Goal: Transaction & Acquisition: Purchase product/service

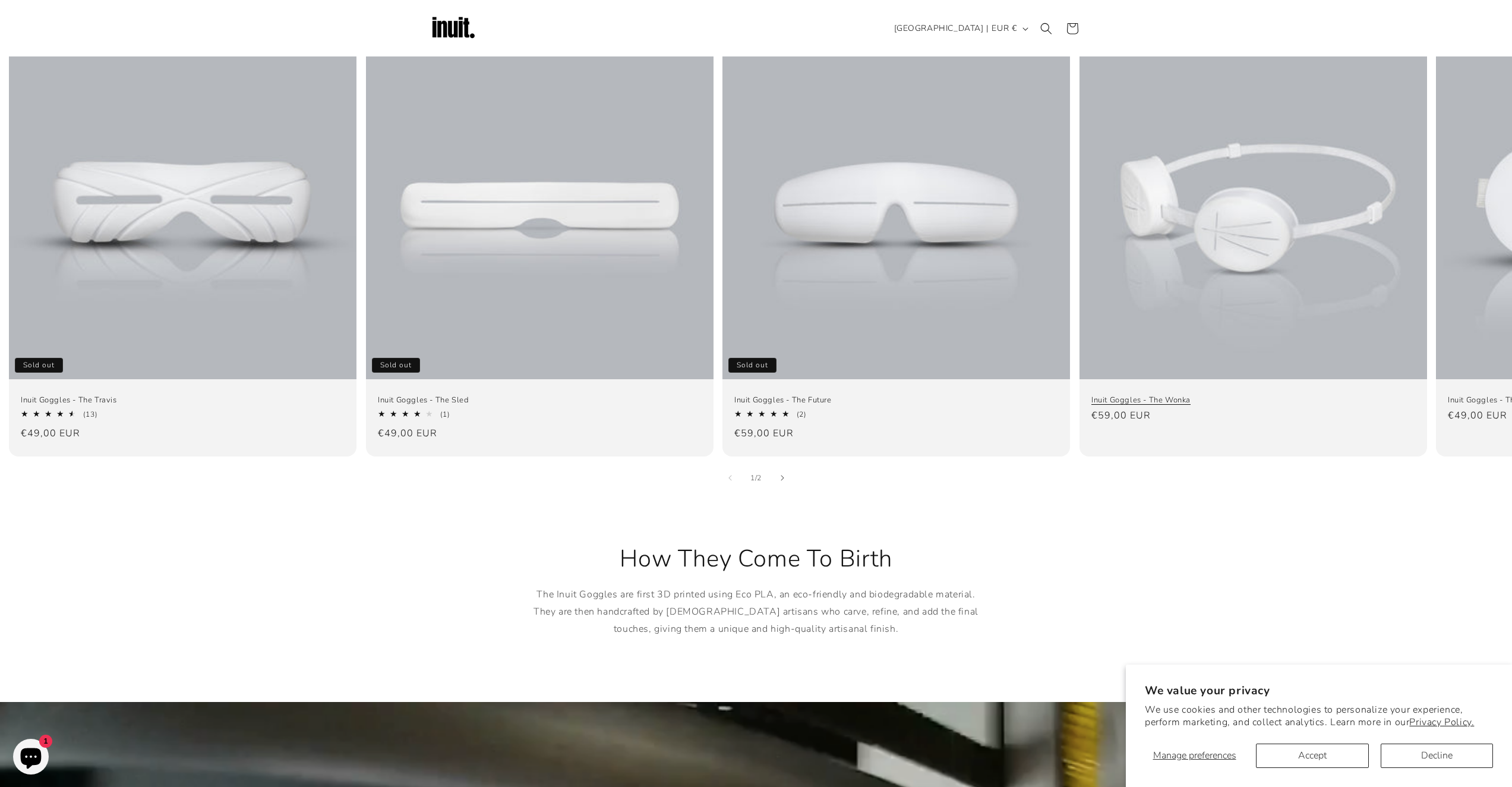
scroll to position [772, 0]
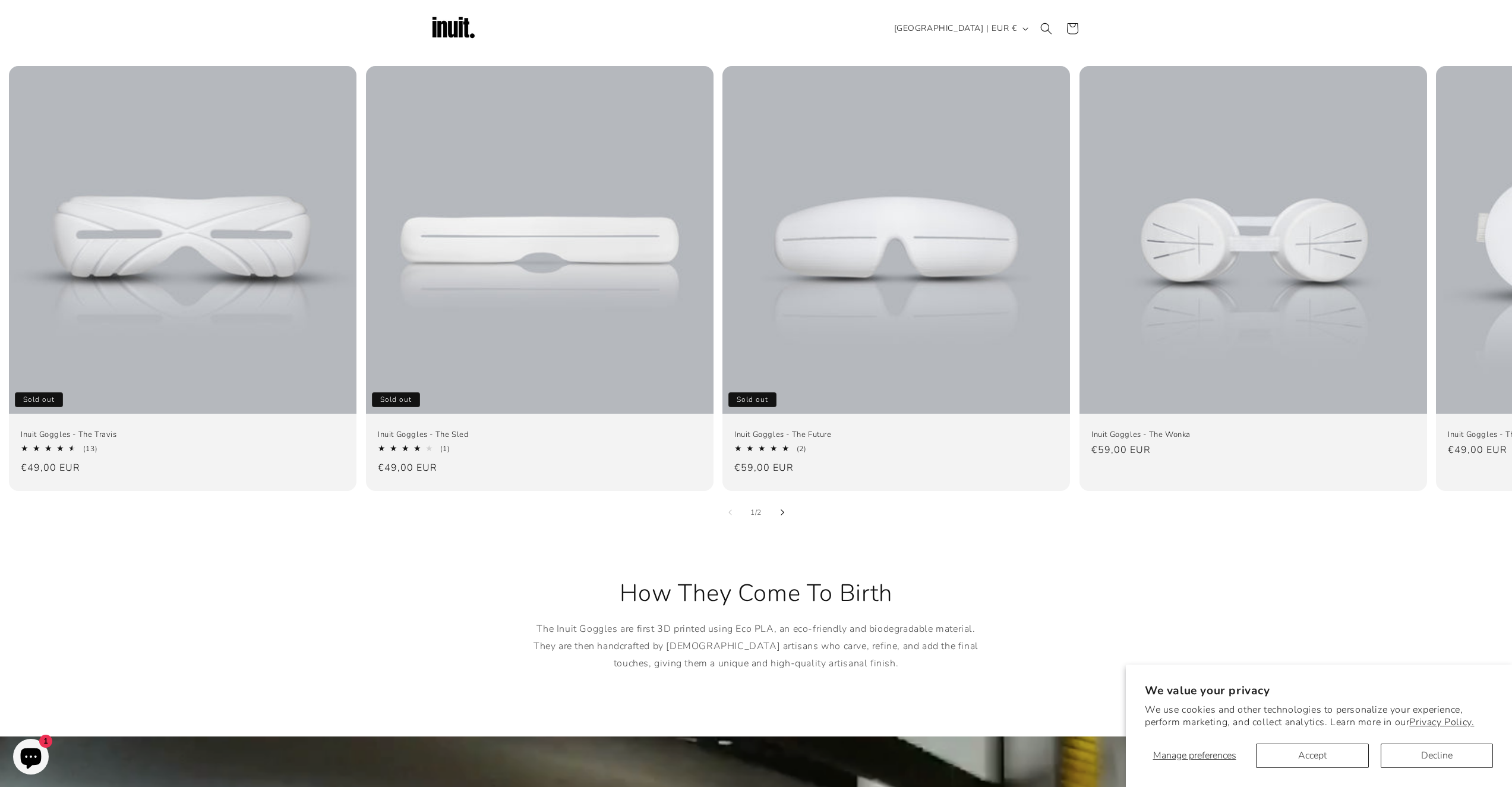
click at [788, 499] on button "Slide right" at bounding box center [782, 512] width 26 height 26
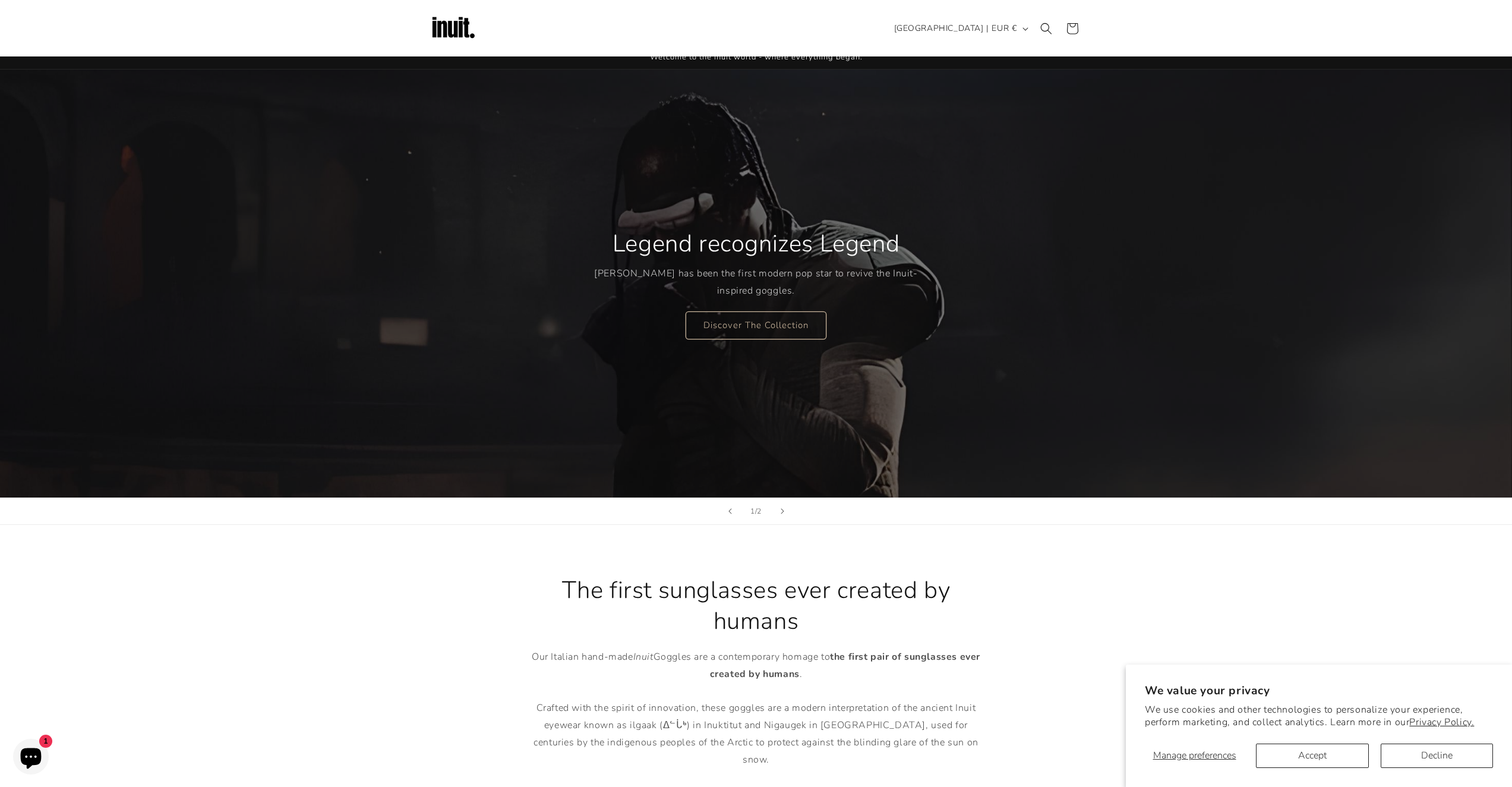
scroll to position [0, 0]
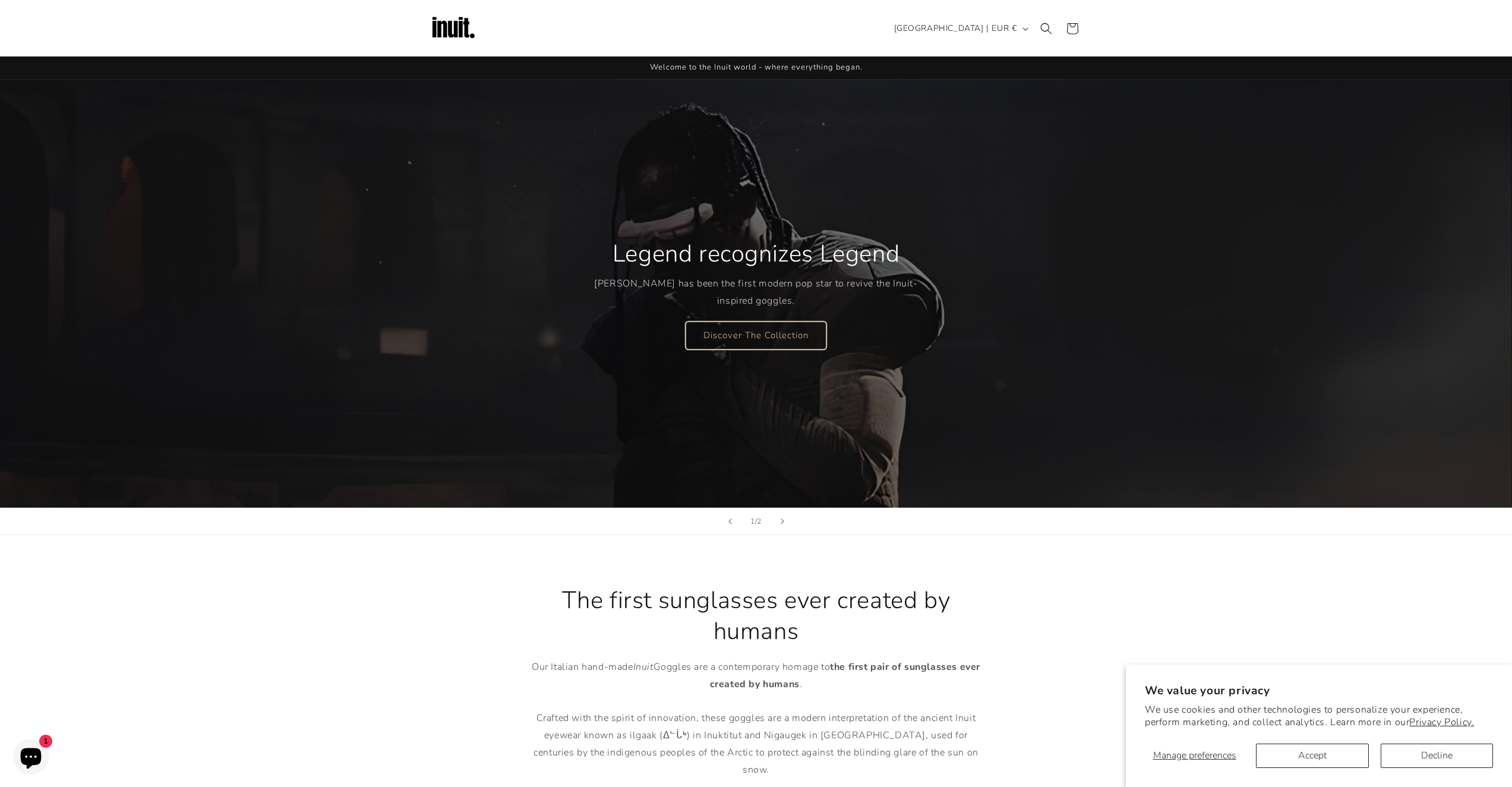
click at [754, 334] on link "Discover The Collection" at bounding box center [756, 335] width 140 height 28
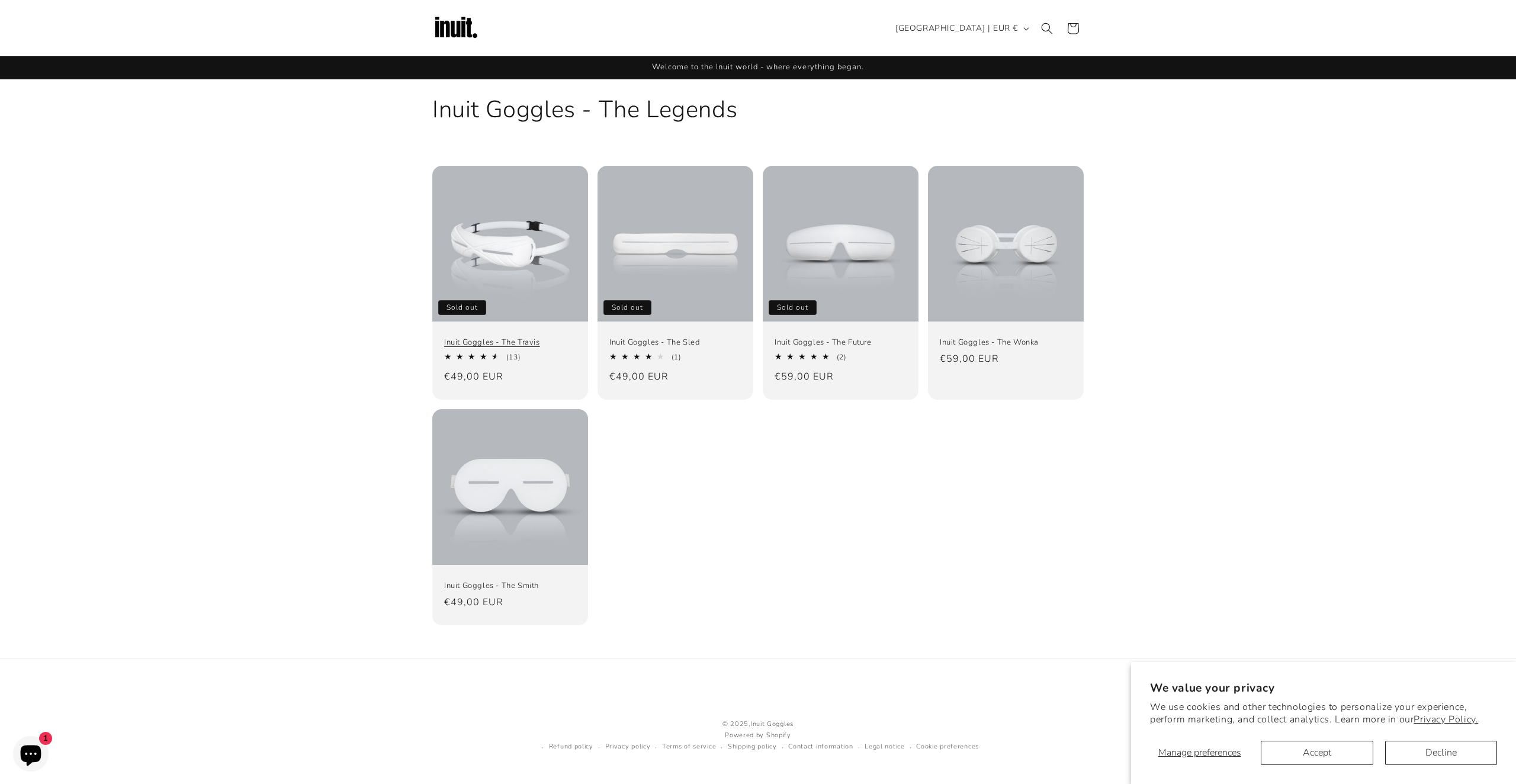
click at [536, 338] on link "Inuit Goggles - The Travis" at bounding box center [510, 343] width 132 height 10
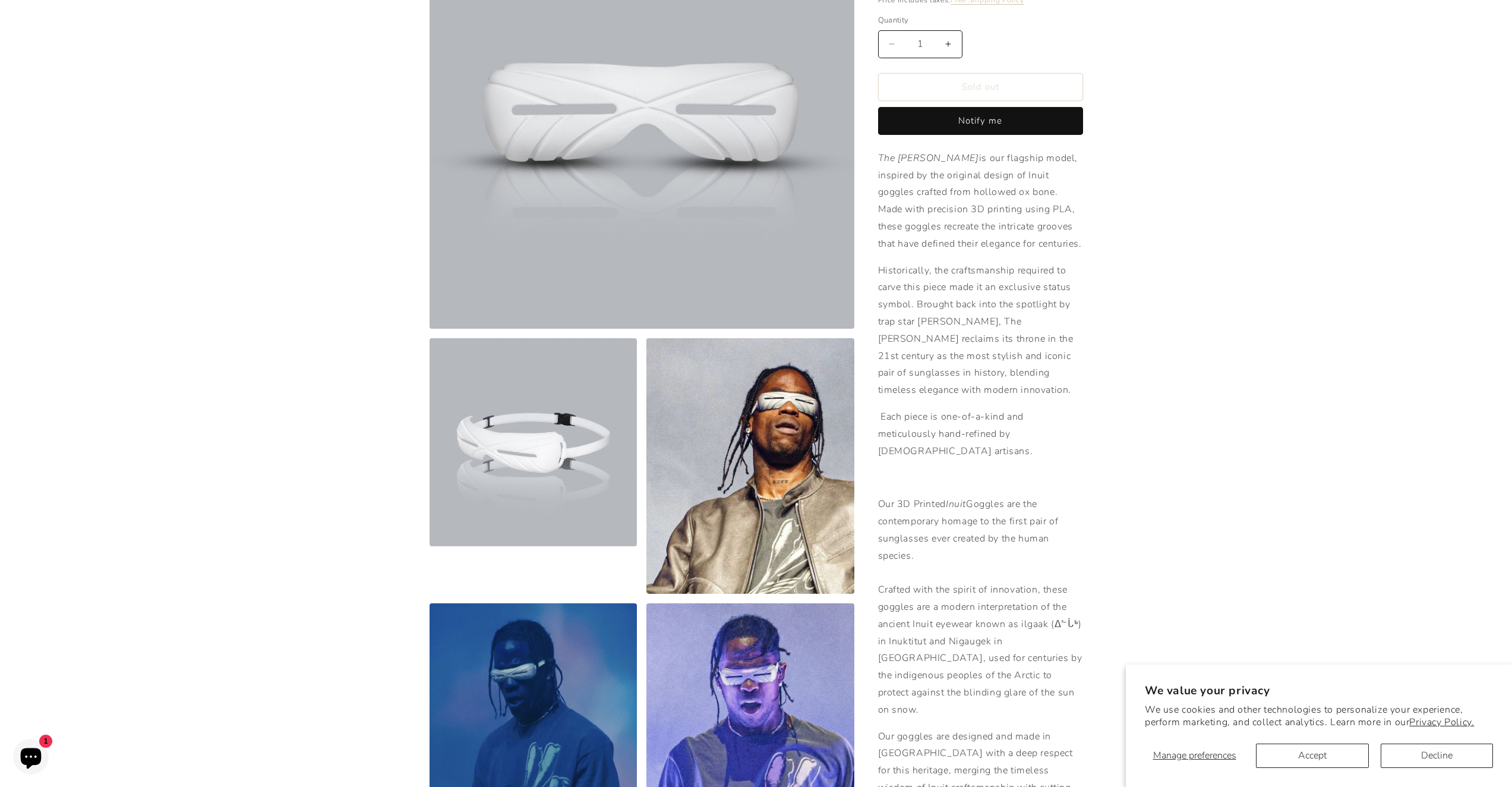
scroll to position [416, 0]
